Goal: Task Accomplishment & Management: Use online tool/utility

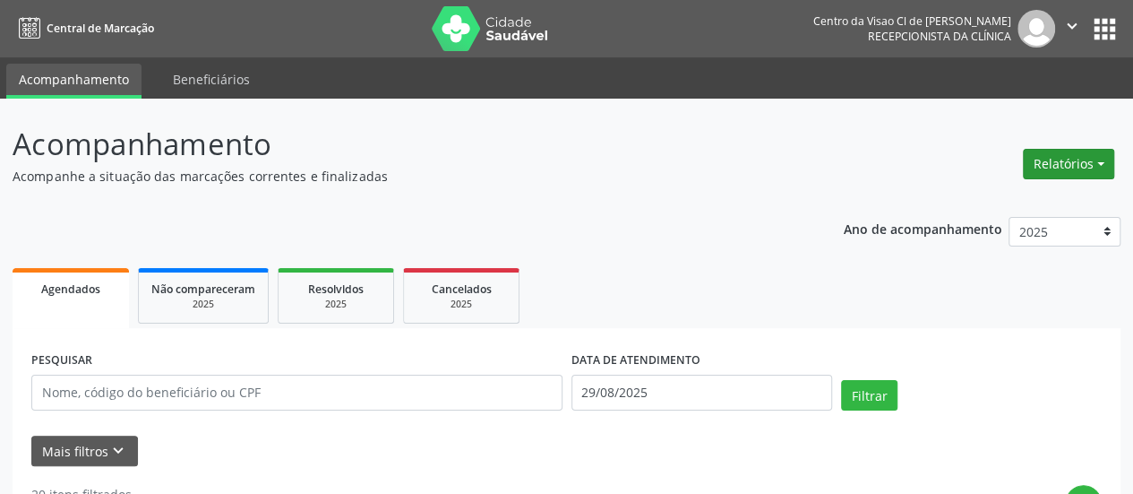
click at [1064, 158] on button "Relatórios" at bounding box center [1068, 164] width 91 height 30
click at [1001, 198] on link "Agendamentos" at bounding box center [1019, 201] width 193 height 25
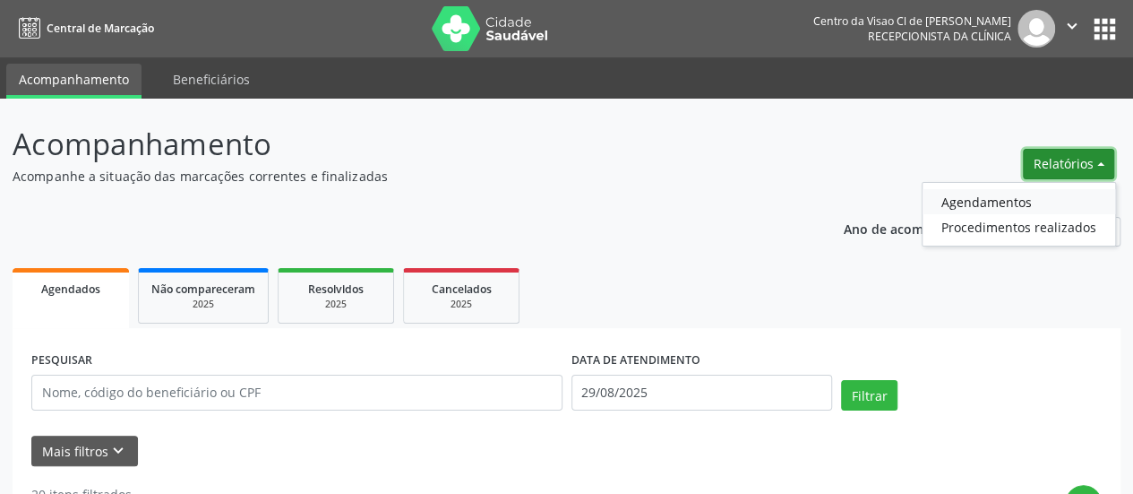
select select "7"
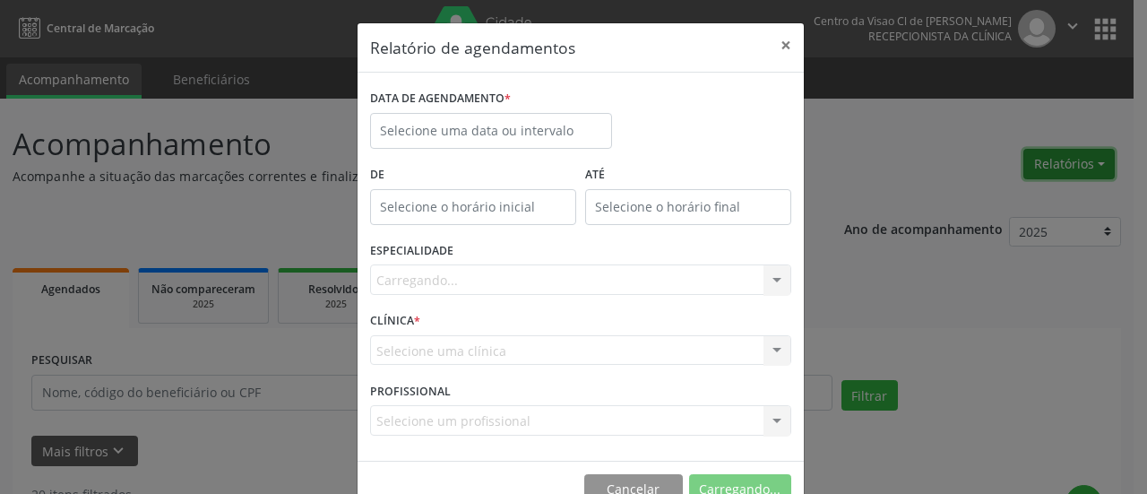
click at [1001, 198] on div "Relatório de agendamentos × DATA DE AGENDAMENTO * De ATÉ ESPECIALIDADE [GEOGRAP…" at bounding box center [573, 247] width 1147 height 494
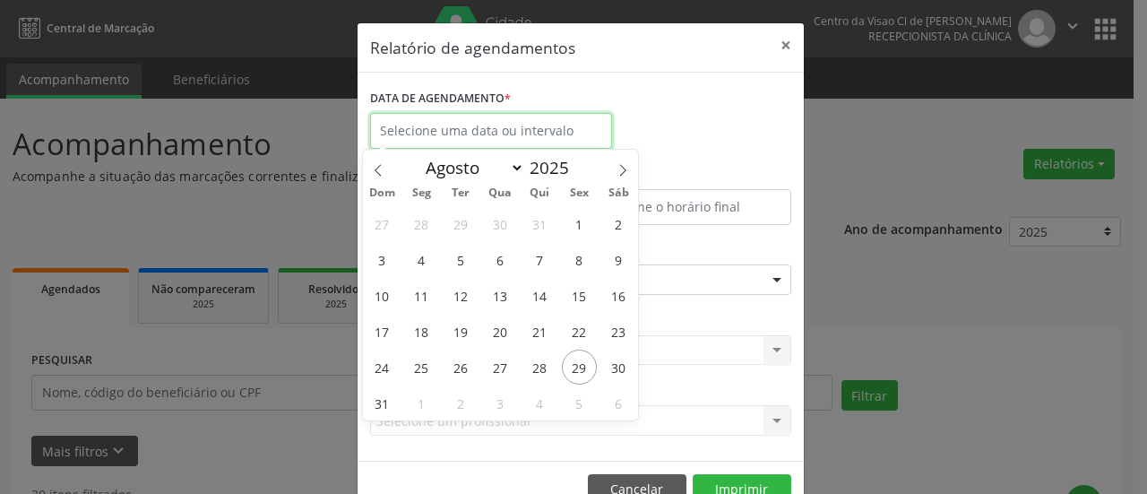
click at [423, 121] on input "text" at bounding box center [491, 131] width 242 height 36
click at [577, 363] on span "29" at bounding box center [579, 366] width 35 height 35
type input "29/08/2025"
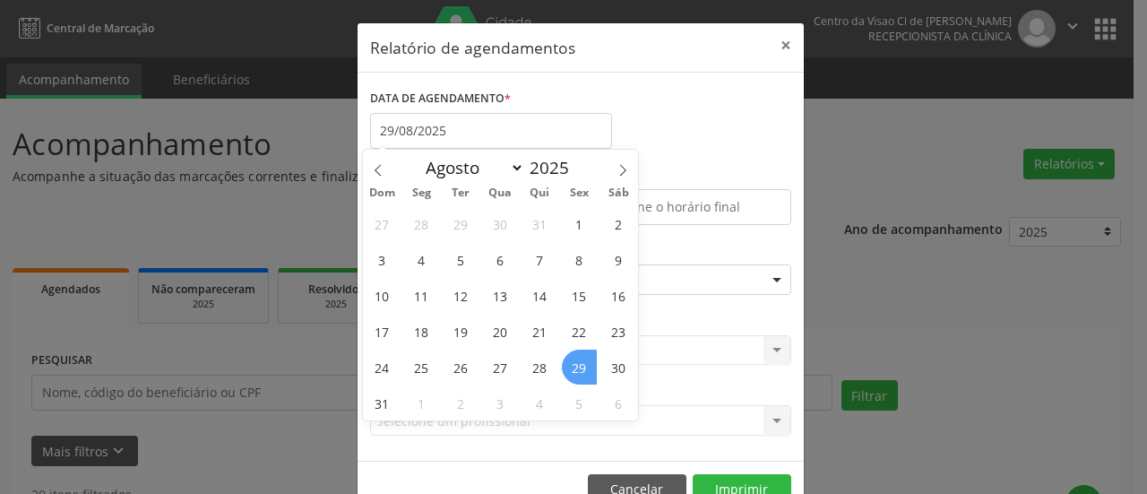
click at [577, 363] on span "29" at bounding box center [579, 366] width 35 height 35
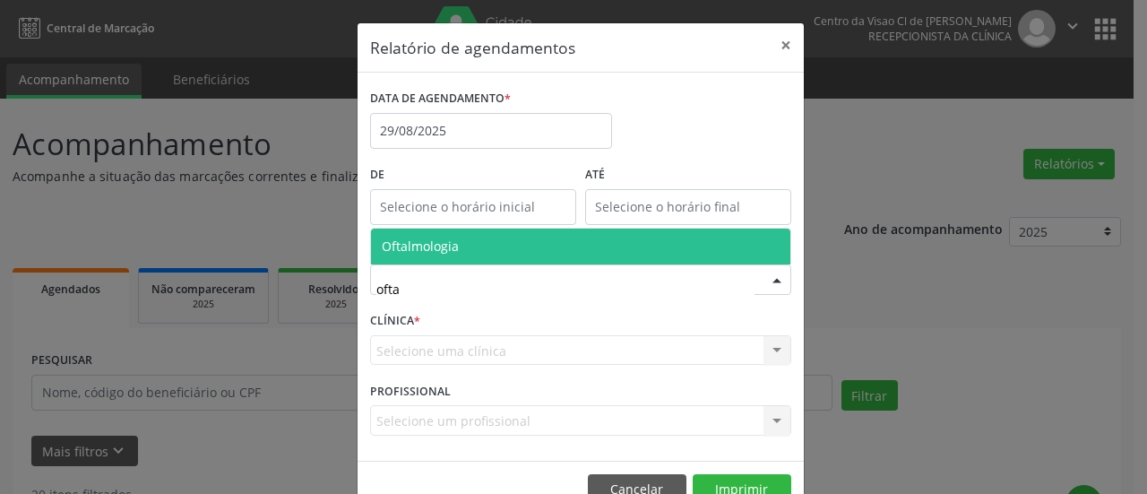
type input "oftal"
click at [434, 245] on span "Oftalmologia" at bounding box center [420, 245] width 77 height 17
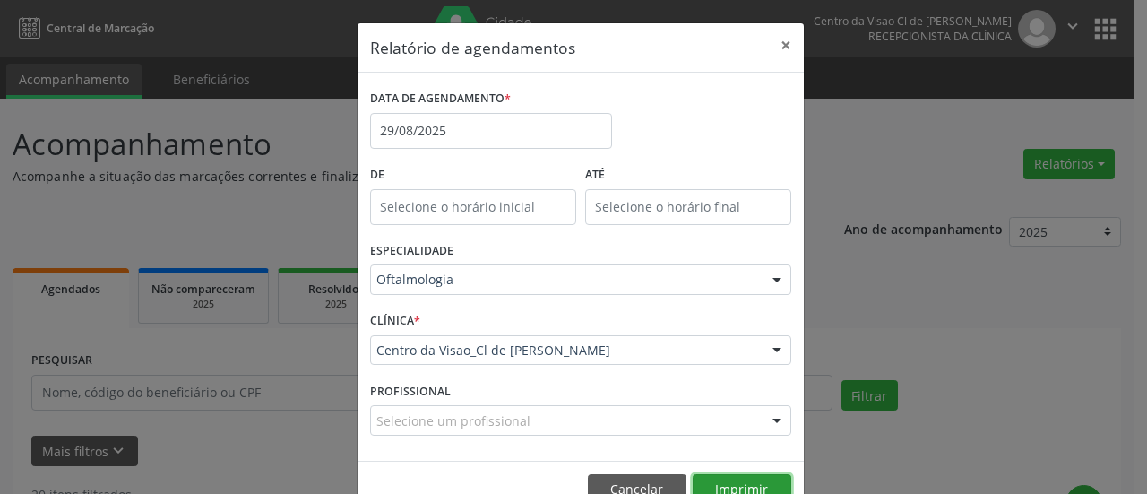
click at [724, 486] on button "Imprimir" at bounding box center [742, 489] width 99 height 30
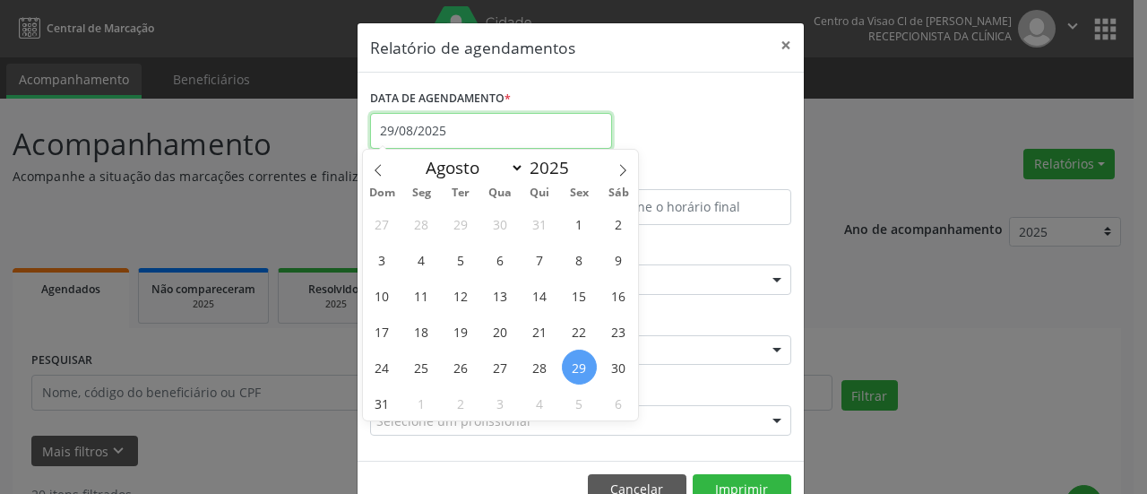
click at [446, 133] on input "29/08/2025" at bounding box center [491, 131] width 242 height 36
click at [622, 169] on icon at bounding box center [622, 170] width 13 height 13
select select "8"
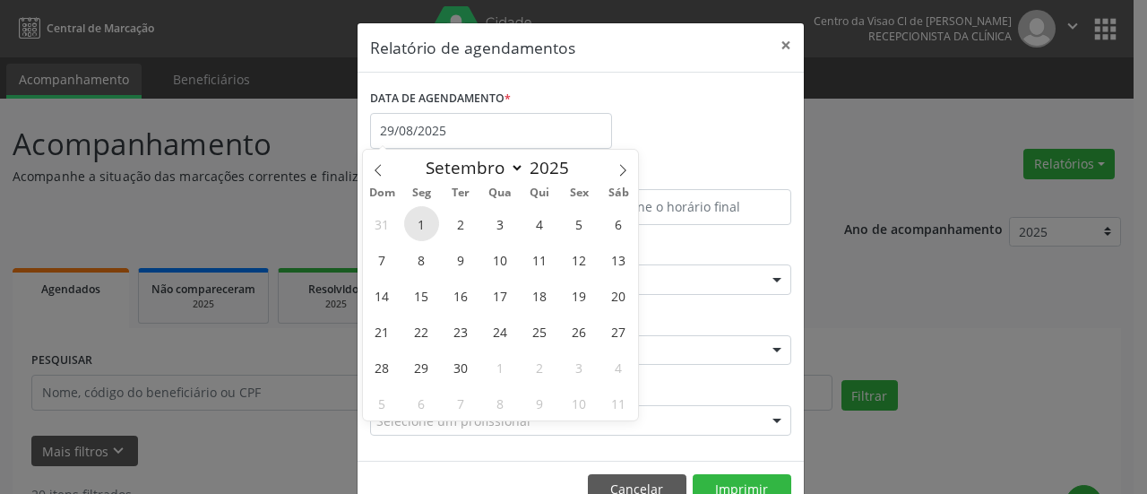
click at [421, 216] on span "1" at bounding box center [421, 223] width 35 height 35
type input "[DATE]"
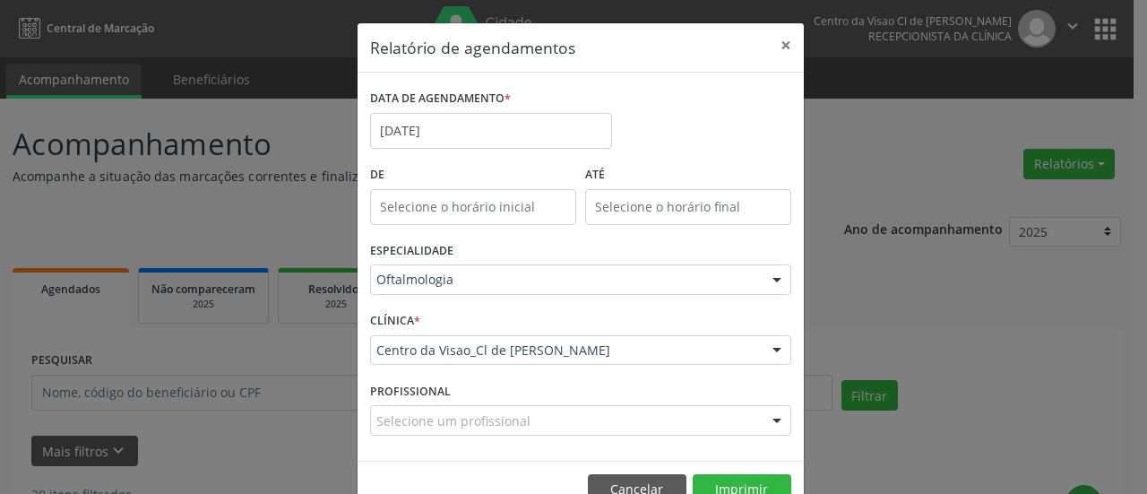
click at [735, 469] on footer "Cancelar Imprimir" at bounding box center [580, 489] width 446 height 56
click at [736, 481] on button "Imprimir" at bounding box center [742, 489] width 99 height 30
